Goal: Transaction & Acquisition: Purchase product/service

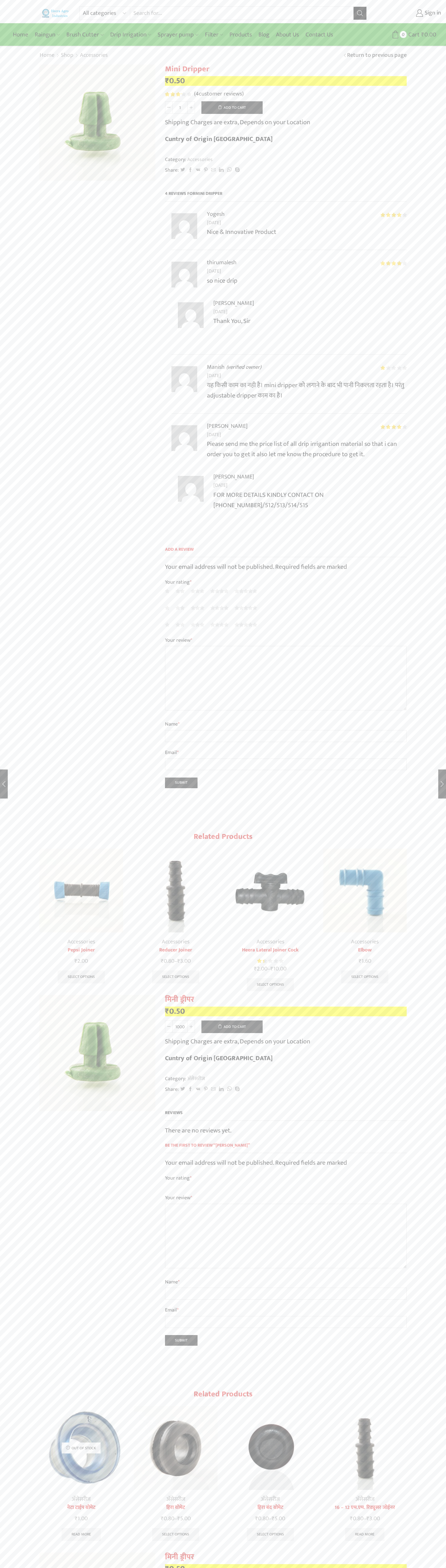
type input "1"
type input "Google Storebot"
click at [232, 107] on button "Add to cart" at bounding box center [232, 107] width 61 height 13
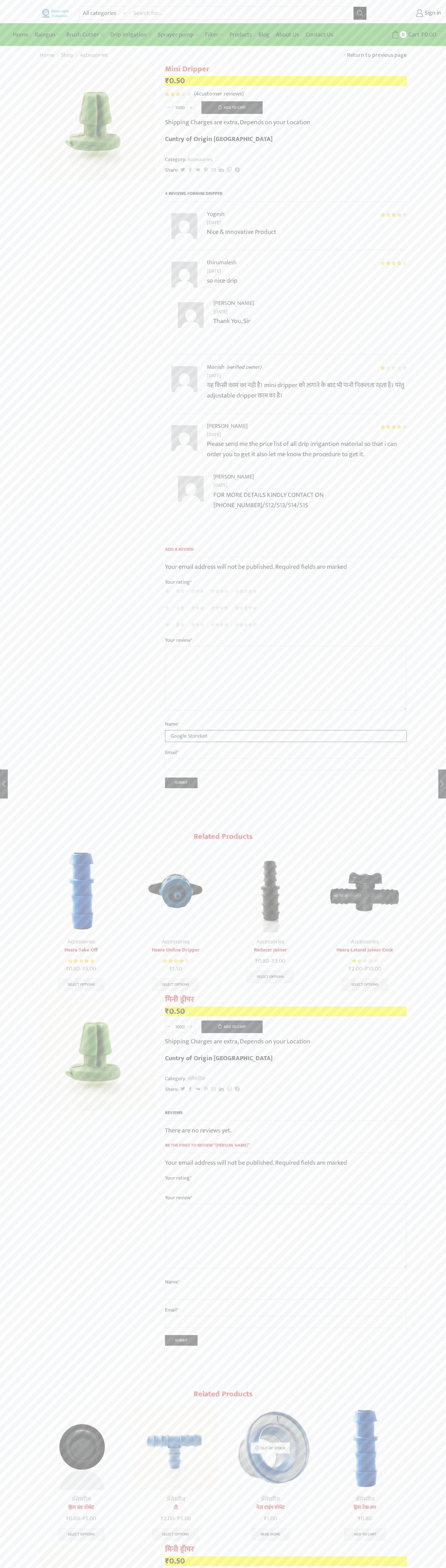
type input "Google Storebot"
click at [405, 34] on span "0" at bounding box center [403, 34] width 7 height 7
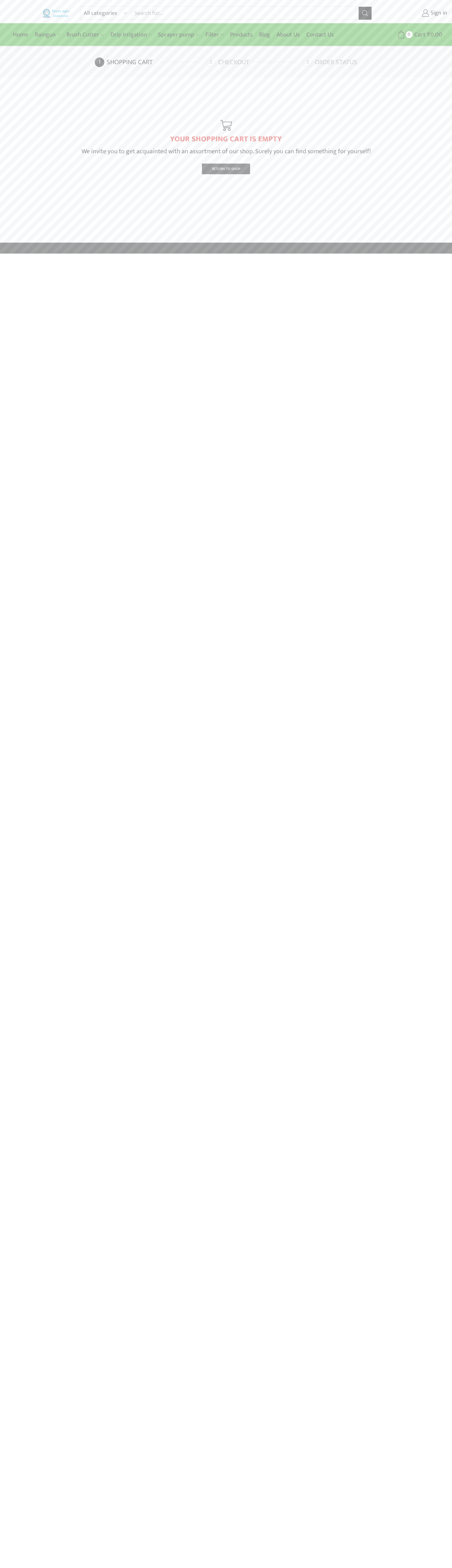
click at [254, 63] on link "Checkout" at bounding box center [253, 62] width 95 height 10
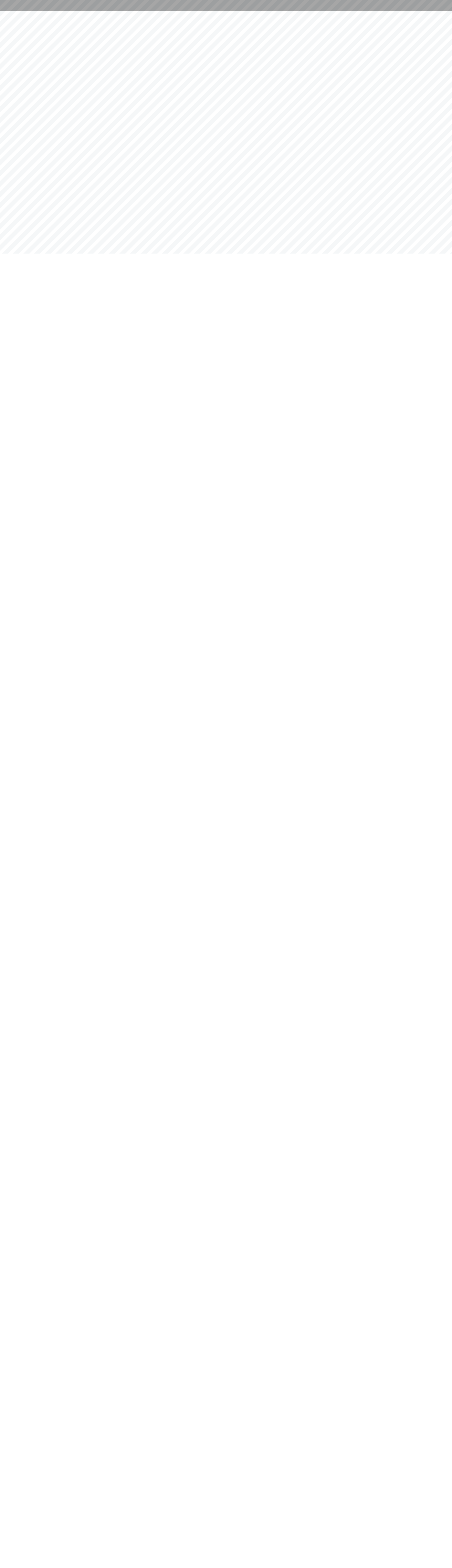
click at [250, 11] on html at bounding box center [226, 5] width 452 height 11
click at [451, 11] on html at bounding box center [226, 5] width 452 height 11
click at [106, 11] on html at bounding box center [226, 5] width 452 height 11
click at [25, 11] on html at bounding box center [226, 5] width 452 height 11
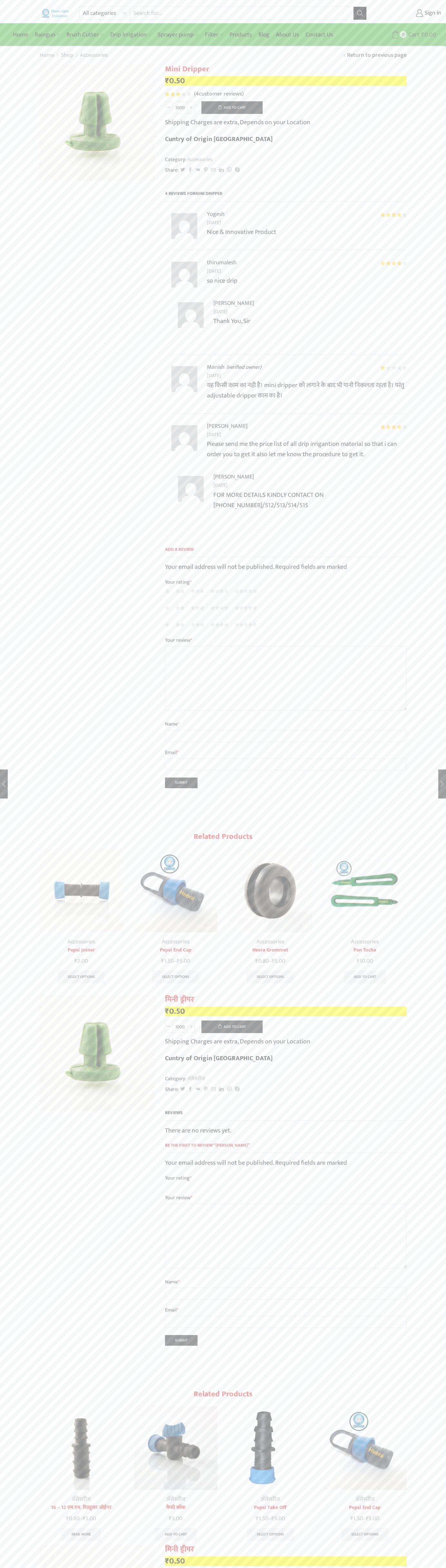
click at [413, 34] on span "Cart" at bounding box center [412, 35] width 13 height 9
